Goal: Use online tool/utility: Utilize a website feature to perform a specific function

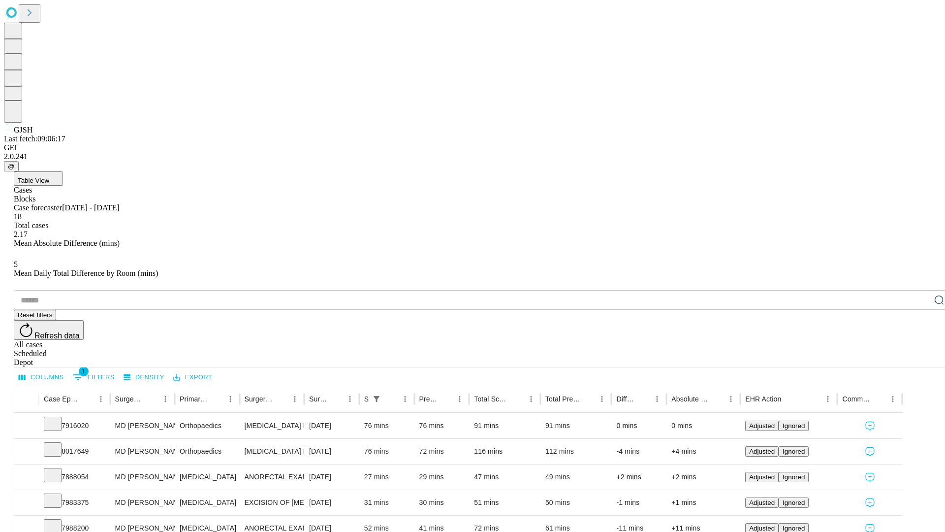
click at [49, 177] on span "Table View" at bounding box center [34, 180] width 32 height 7
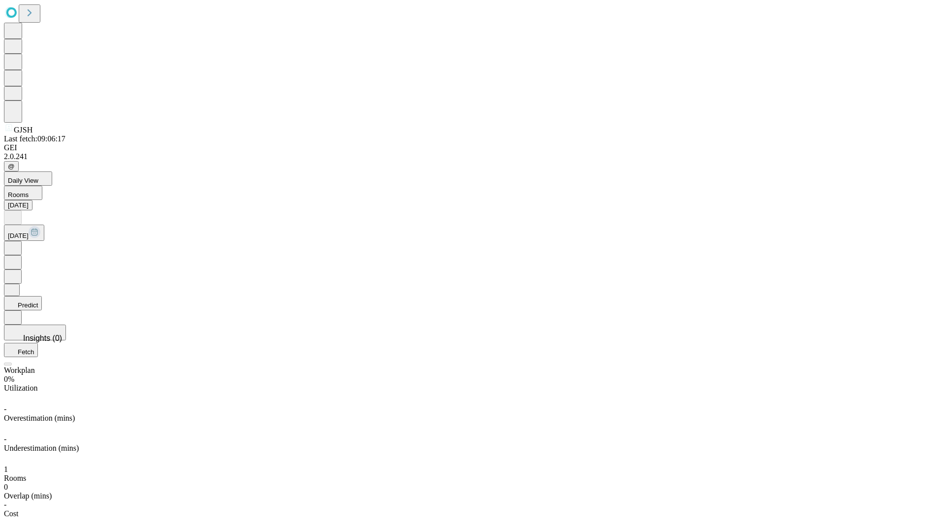
click at [42, 296] on button "Predict" at bounding box center [23, 303] width 38 height 14
